Goal: Information Seeking & Learning: Learn about a topic

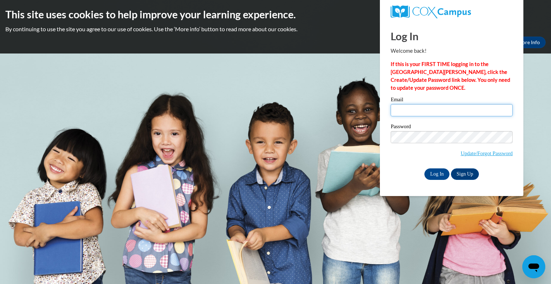
type input "rohlj@prescott.k12.wi.us"
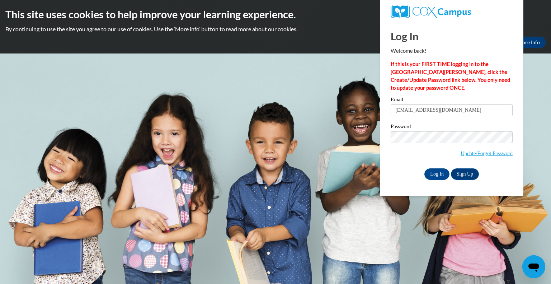
click at [438, 180] on div "Log In Welcome back! If this is your FIRST TIME logging in to the NEW Cox Campu…" at bounding box center [452, 109] width 154 height 174
click at [439, 174] on input "Log In" at bounding box center [437, 173] width 25 height 11
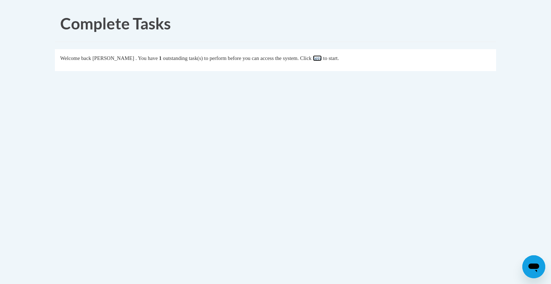
click at [322, 59] on link "here" at bounding box center [317, 58] width 9 height 6
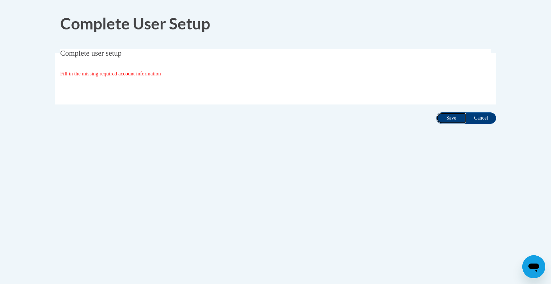
click at [451, 118] on input "Save" at bounding box center [451, 117] width 30 height 11
click at [111, 73] on span "Fill in the missing required account information" at bounding box center [110, 74] width 101 height 6
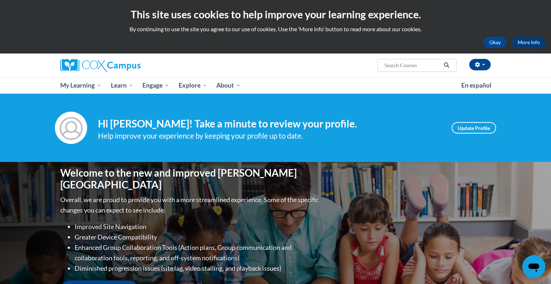
click at [373, 127] on h4 "Hi Jennifer Rohl! Take a minute to review your profile." at bounding box center [269, 124] width 343 height 12
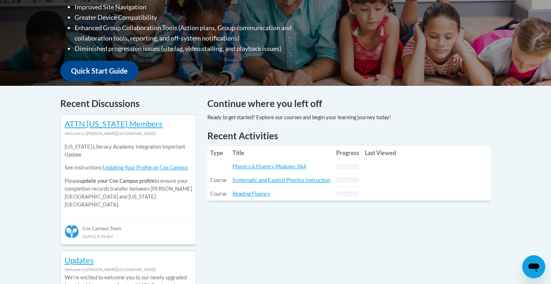
scroll to position [221, 0]
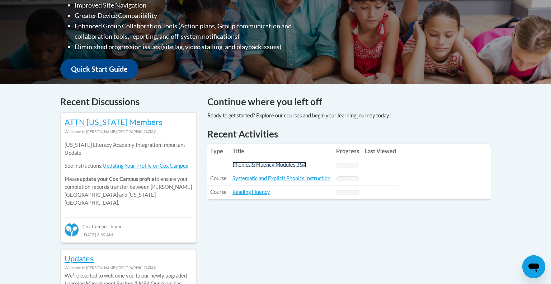
click at [291, 164] on link "Phonics & Fluency Modules 3&4" at bounding box center [270, 165] width 74 height 6
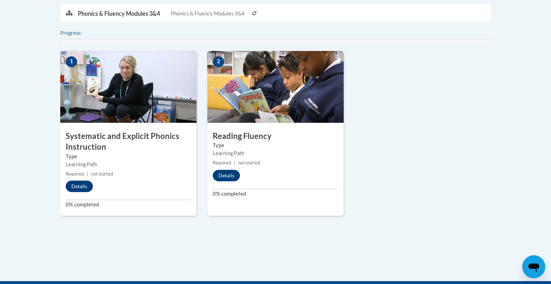
scroll to position [230, 0]
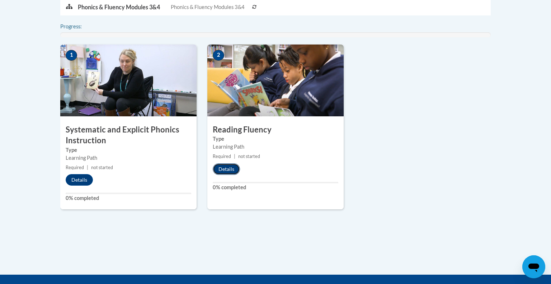
click at [223, 168] on button "Details" at bounding box center [226, 168] width 27 height 11
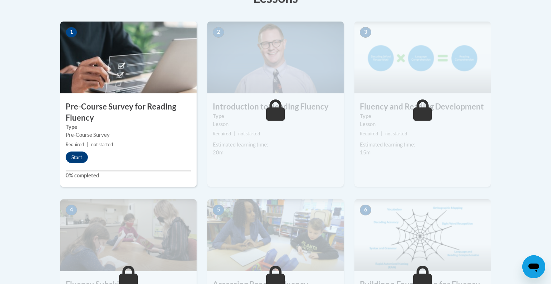
scroll to position [220, 0]
click at [75, 159] on button "Start" at bounding box center [77, 156] width 22 height 11
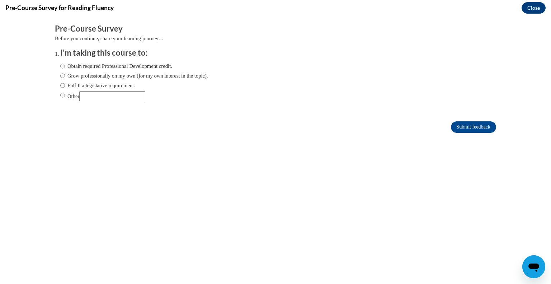
scroll to position [0, 0]
click at [62, 85] on input "Fulfill a legislative requirement." at bounding box center [62, 85] width 5 height 8
radio input "true"
click at [474, 127] on input "Submit feedback" at bounding box center [473, 126] width 45 height 11
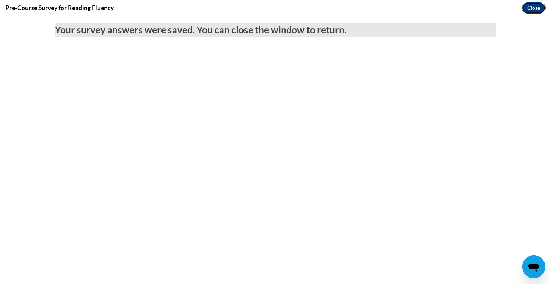
click at [538, 4] on button "Close" at bounding box center [534, 7] width 24 height 11
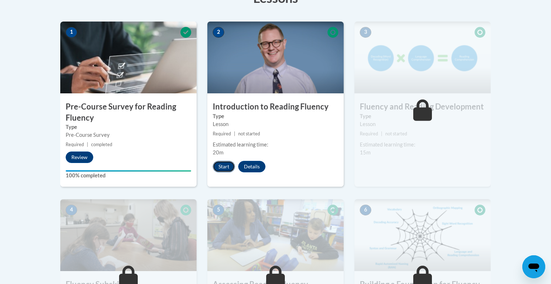
click at [227, 166] on button "Start" at bounding box center [224, 166] width 22 height 11
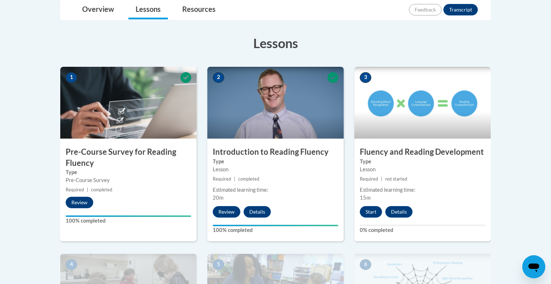
scroll to position [175, 0]
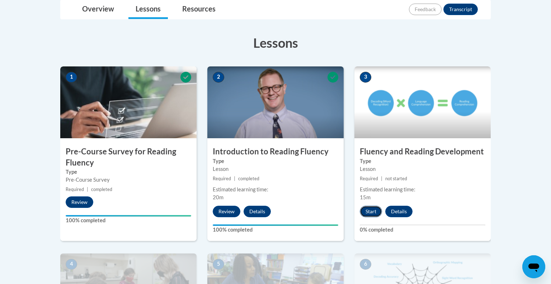
click at [369, 210] on button "Start" at bounding box center [371, 211] width 22 height 11
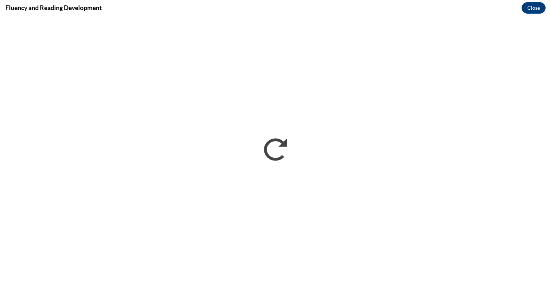
scroll to position [0, 0]
